Goal: Entertainment & Leisure: Consume media (video, audio)

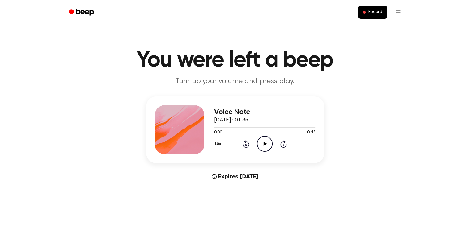
drag, startPoint x: 273, startPoint y: 152, endPoint x: 264, endPoint y: 147, distance: 10.1
click at [272, 152] on div "Voice Note [DATE] · 01:35 0:00 0:43 Your browser does not support the [object O…" at bounding box center [264, 129] width 101 height 49
click at [263, 145] on icon "Play Audio" at bounding box center [265, 144] width 16 height 16
click at [222, 123] on span "[DATE] · 01:35" at bounding box center [231, 121] width 34 height 6
click at [224, 126] on div at bounding box center [264, 127] width 101 height 5
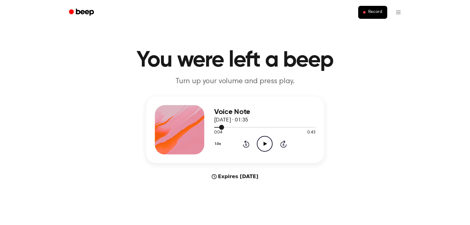
click at [227, 129] on div at bounding box center [264, 127] width 101 height 5
click at [272, 148] on icon "Play Audio" at bounding box center [265, 144] width 16 height 16
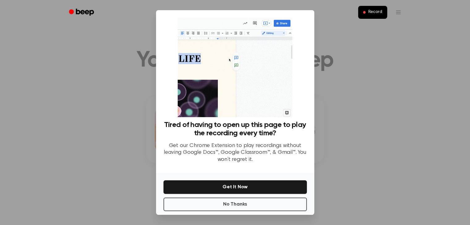
click at [317, 42] on div at bounding box center [235, 112] width 470 height 225
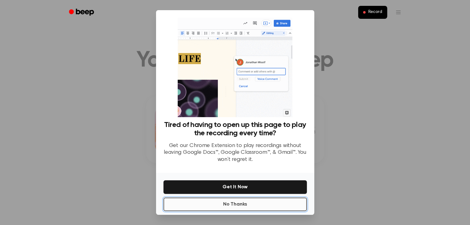
click at [283, 207] on button "No Thanks" at bounding box center [234, 205] width 143 height 14
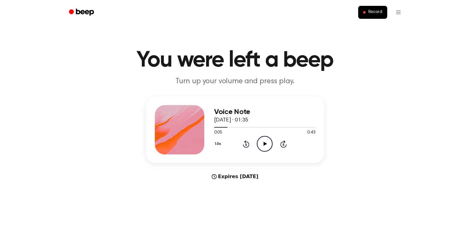
drag, startPoint x: 267, startPoint y: 153, endPoint x: 267, endPoint y: 145, distance: 8.6
click at [267, 153] on div "Voice Note [DATE] · 01:35 0:05 0:43 Your browser does not support the [object O…" at bounding box center [264, 129] width 101 height 49
click at [266, 145] on icon "Play Audio" at bounding box center [265, 144] width 16 height 16
click at [278, 141] on div "1.0x Rewind 5 seconds Pause Audio Skip 5 seconds" at bounding box center [264, 144] width 101 height 16
click at [266, 145] on icon "Pause Audio" at bounding box center [265, 144] width 16 height 16
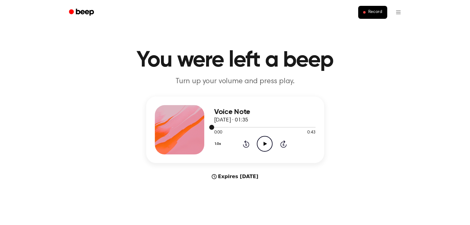
click at [230, 126] on div at bounding box center [264, 127] width 101 height 5
click at [259, 139] on circle at bounding box center [264, 143] width 15 height 15
click at [266, 145] on icon "Pause Audio" at bounding box center [265, 144] width 16 height 16
click at [275, 127] on div at bounding box center [264, 127] width 101 height 5
click at [263, 141] on icon "Play Audio" at bounding box center [265, 144] width 16 height 16
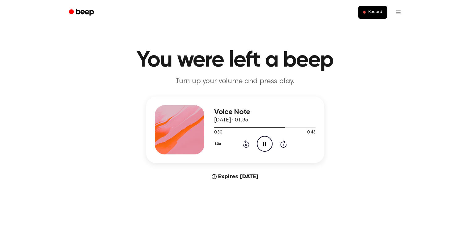
click at [285, 141] on icon at bounding box center [283, 143] width 6 height 7
click at [287, 126] on div at bounding box center [264, 127] width 101 height 5
click at [263, 140] on icon "Play Audio" at bounding box center [265, 144] width 16 height 16
click at [268, 142] on icon "Pause Audio" at bounding box center [265, 144] width 16 height 16
